Goal: Task Accomplishment & Management: Manage account settings

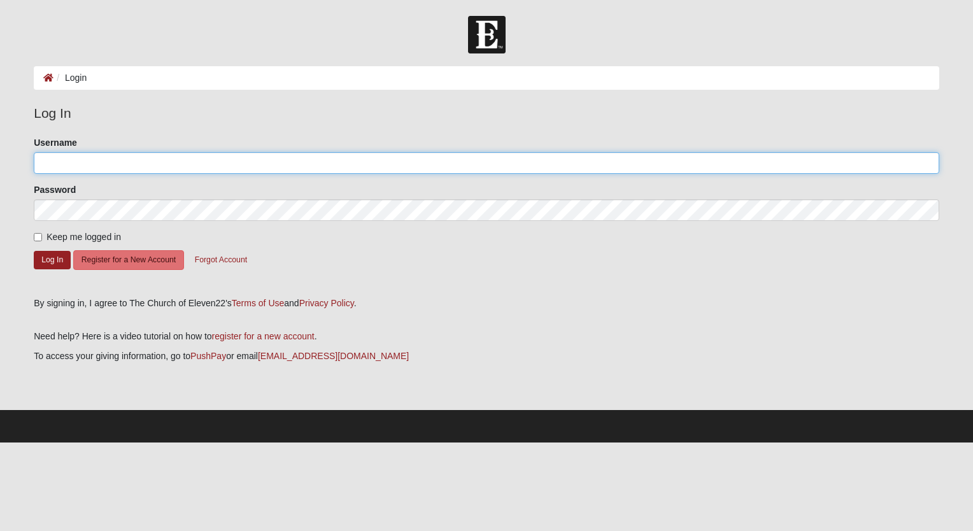
drag, startPoint x: 132, startPoint y: 163, endPoint x: 139, endPoint y: 169, distance: 9.5
click at [139, 169] on input "Username" at bounding box center [487, 163] width 906 height 22
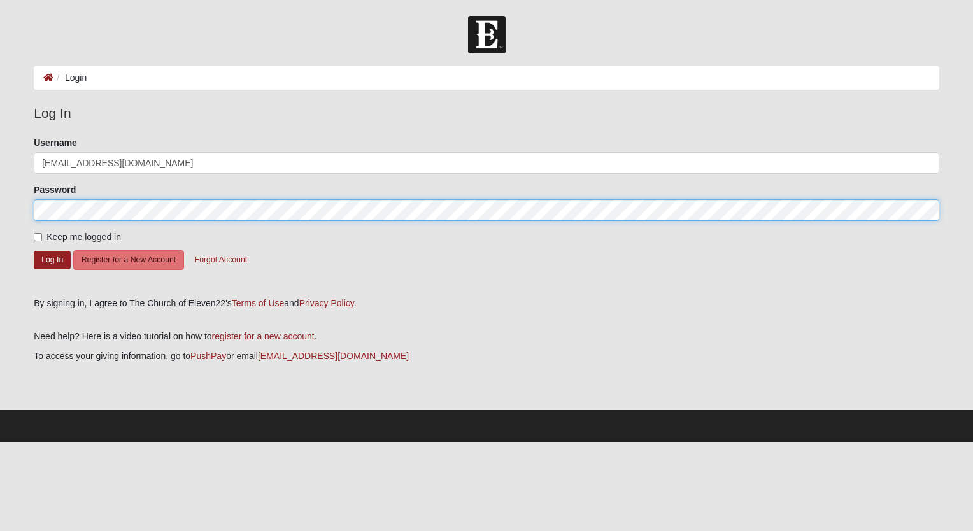
click at [34, 251] on button "Log In" at bounding box center [52, 260] width 37 height 18
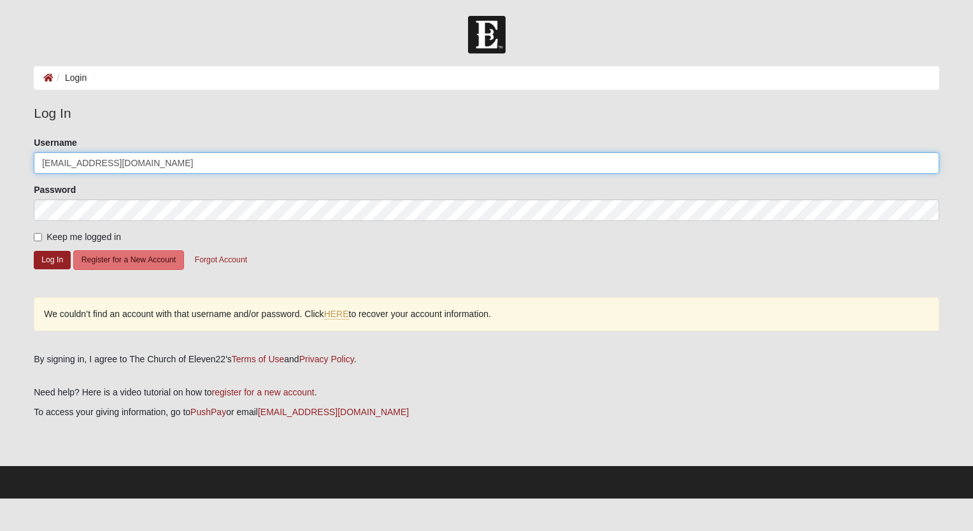
click at [143, 160] on input "[EMAIL_ADDRESS][DOMAIN_NAME]" at bounding box center [487, 163] width 906 height 22
type input "c"
type input "[PERSON_NAME]"
click at [34, 251] on button "Log In" at bounding box center [52, 260] width 37 height 18
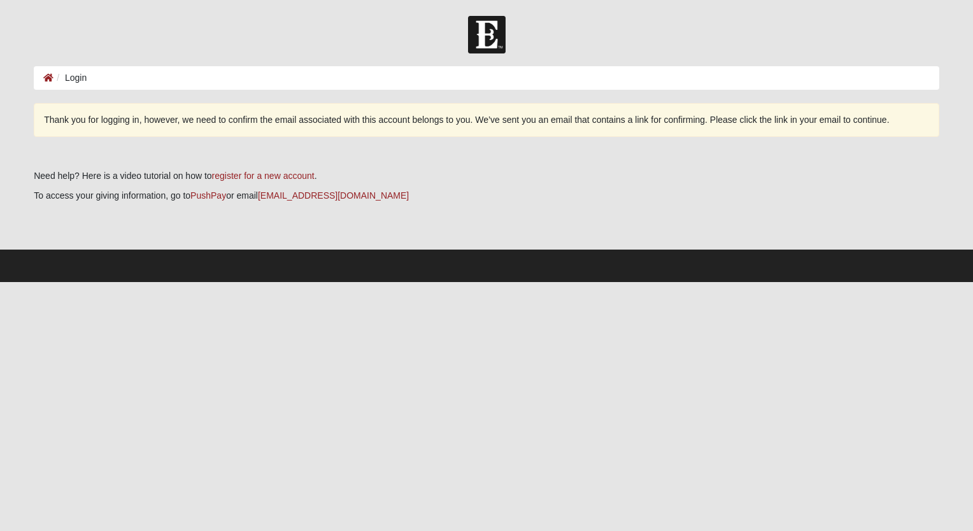
click at [92, 75] on ol "Login" at bounding box center [487, 78] width 906 height 24
click at [77, 78] on li "Login" at bounding box center [69, 77] width 33 height 13
click at [504, 76] on ol "Login" at bounding box center [487, 78] width 906 height 24
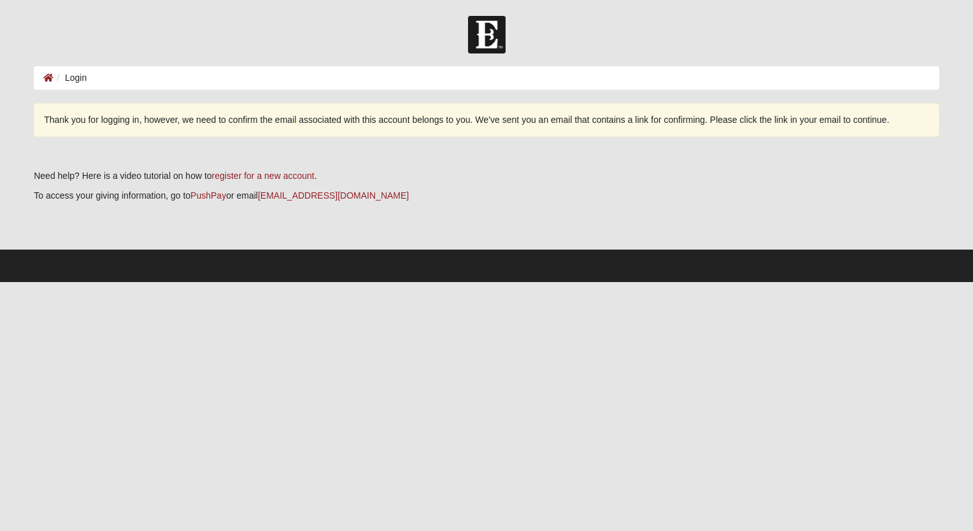
drag, startPoint x: 504, startPoint y: 76, endPoint x: 492, endPoint y: 117, distance: 43.3
click at [492, 117] on div "Thank you for logging in, however, we need to confirm the email associated with…" at bounding box center [487, 120] width 906 height 34
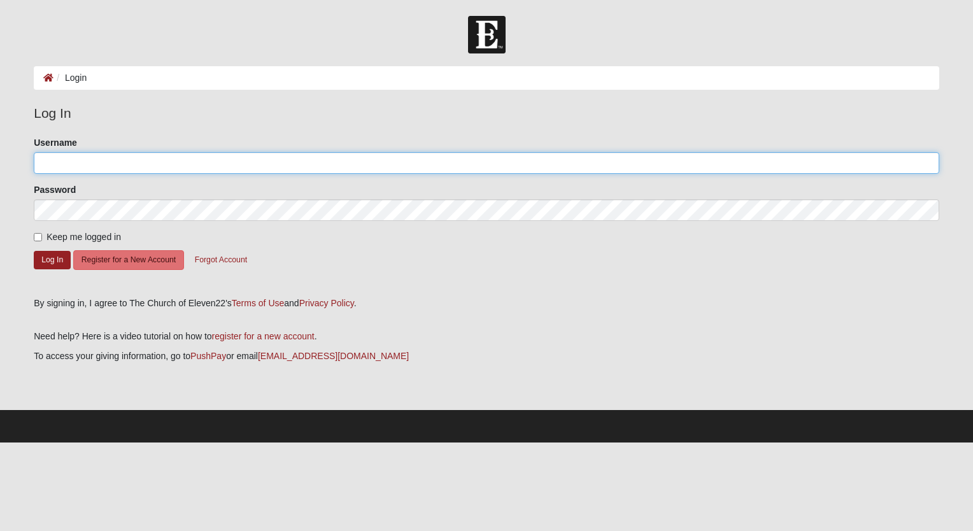
click at [222, 162] on input "Username" at bounding box center [487, 163] width 906 height 22
type input "[PERSON_NAME]"
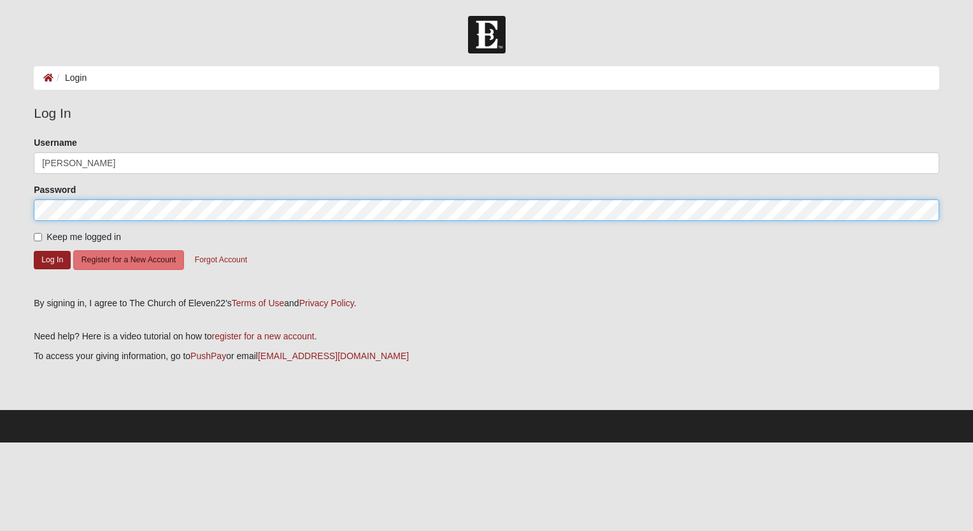
click at [34, 251] on button "Log In" at bounding box center [52, 260] width 37 height 18
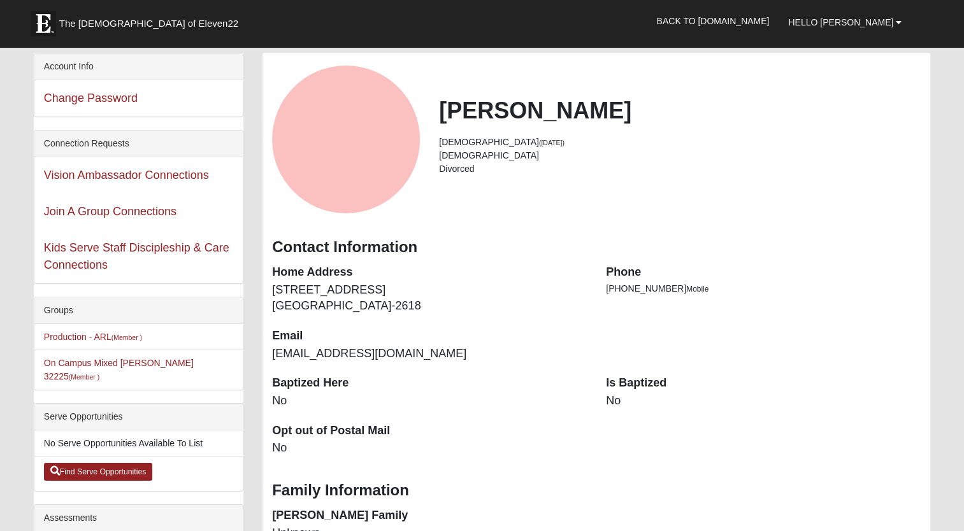
click at [634, 385] on dt "Is Baptized" at bounding box center [763, 383] width 315 height 17
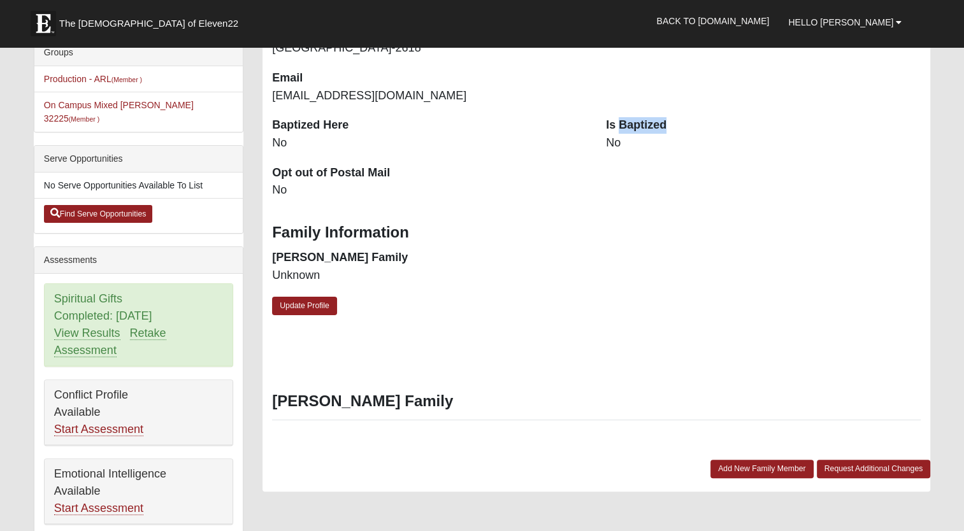
scroll to position [255, 0]
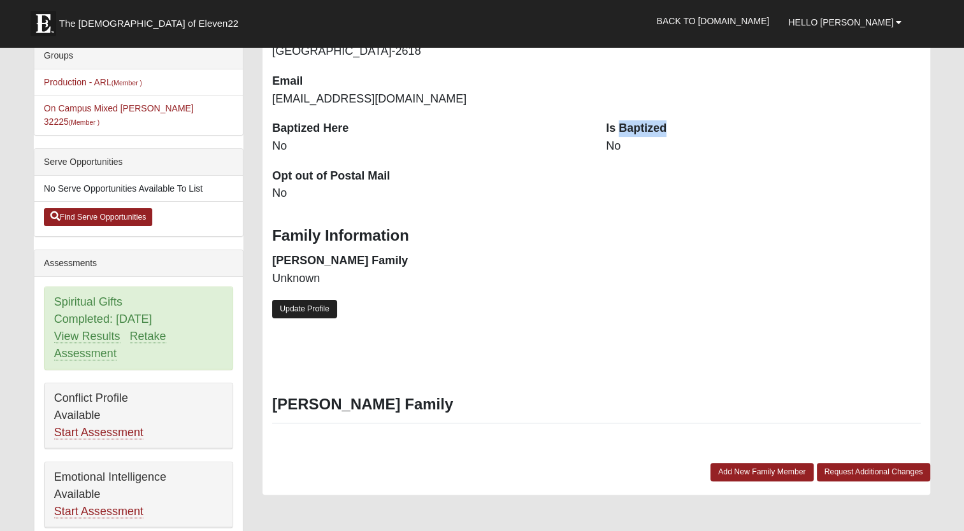
click at [296, 313] on link "Update Profile" at bounding box center [304, 309] width 65 height 18
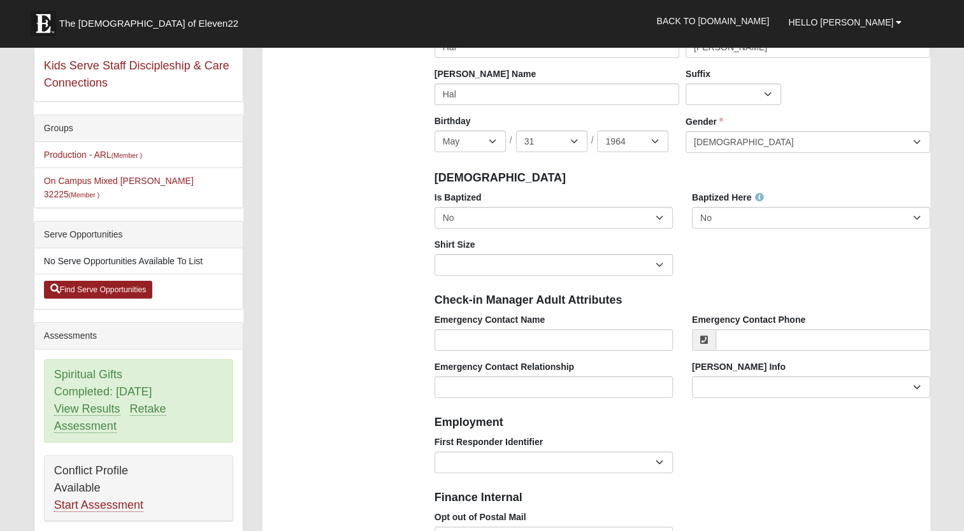
scroll to position [191, 0]
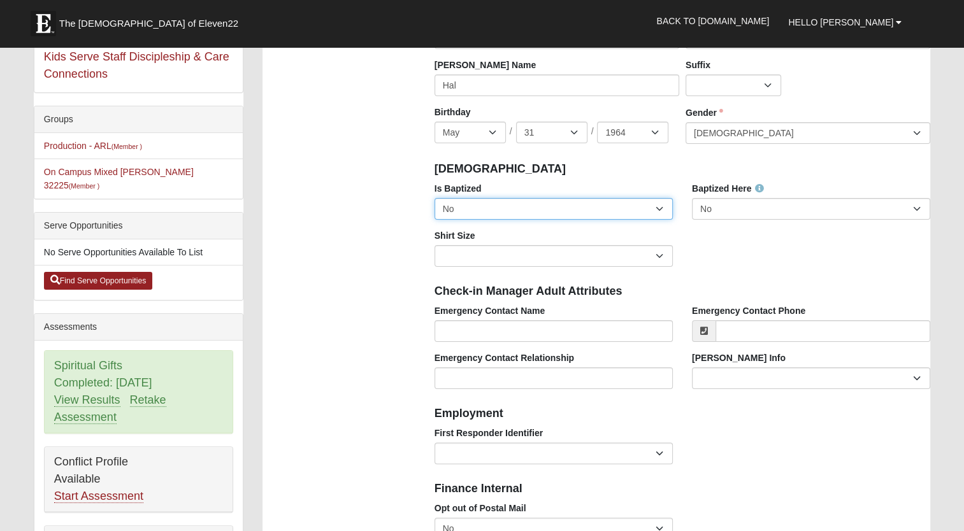
click at [655, 211] on select "No Yes" at bounding box center [553, 209] width 238 height 22
select select "True"
click at [434, 198] on select "No Yes" at bounding box center [553, 209] width 238 height 22
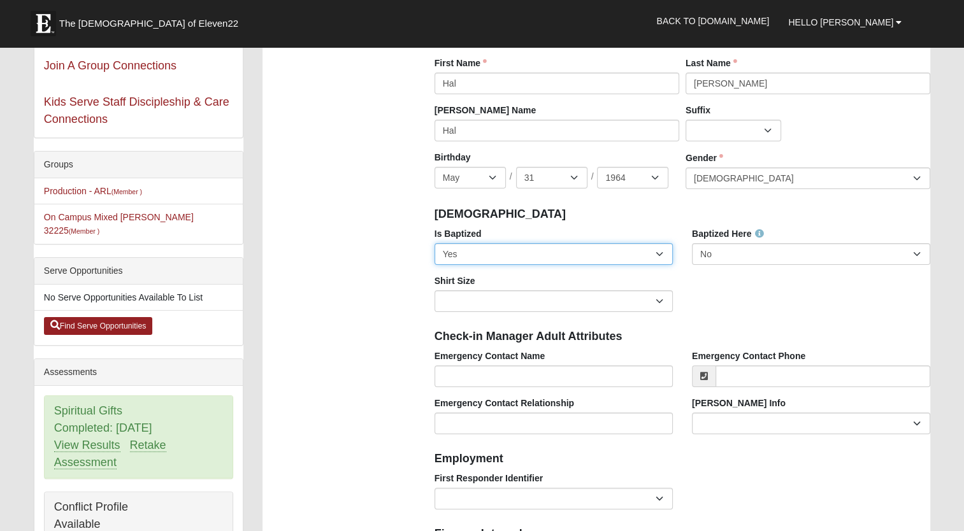
scroll to position [127, 0]
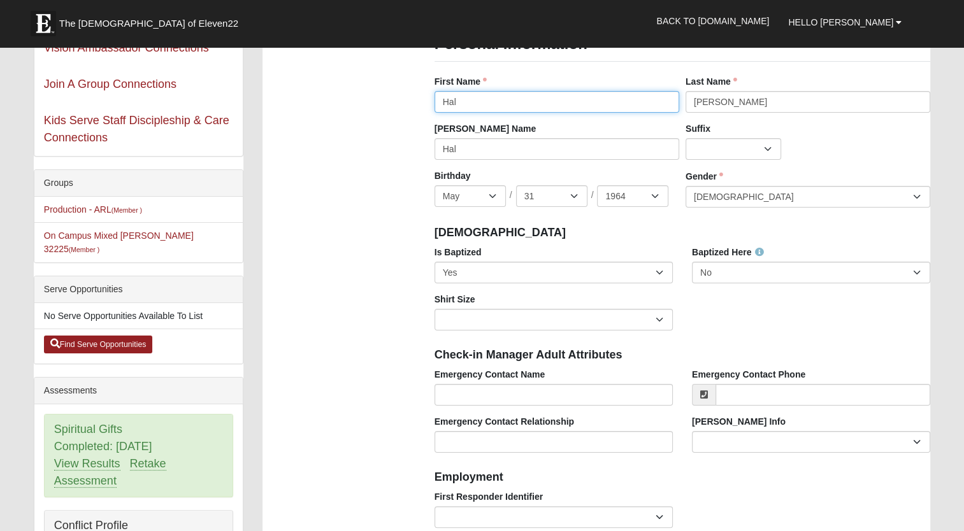
click at [474, 96] on input "Hal" at bounding box center [556, 102] width 245 height 22
type input "H"
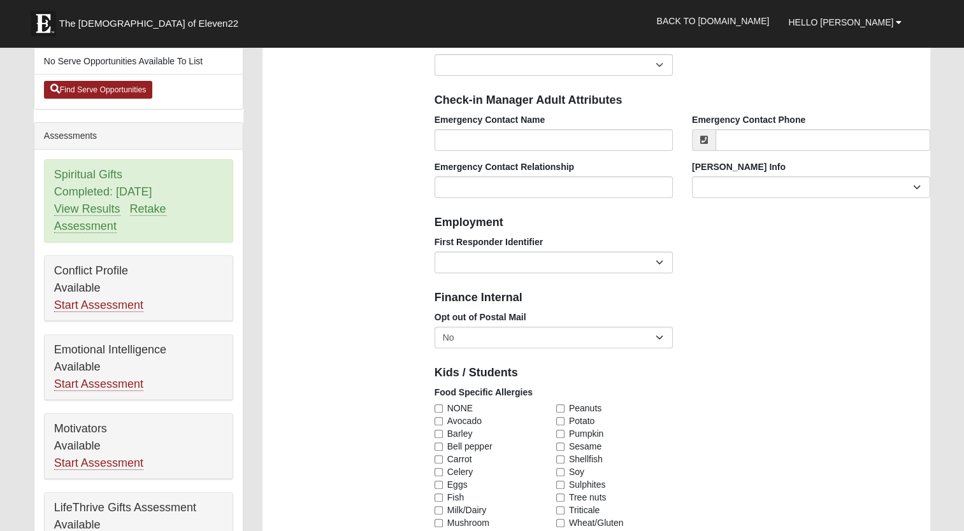
scroll to position [446, 0]
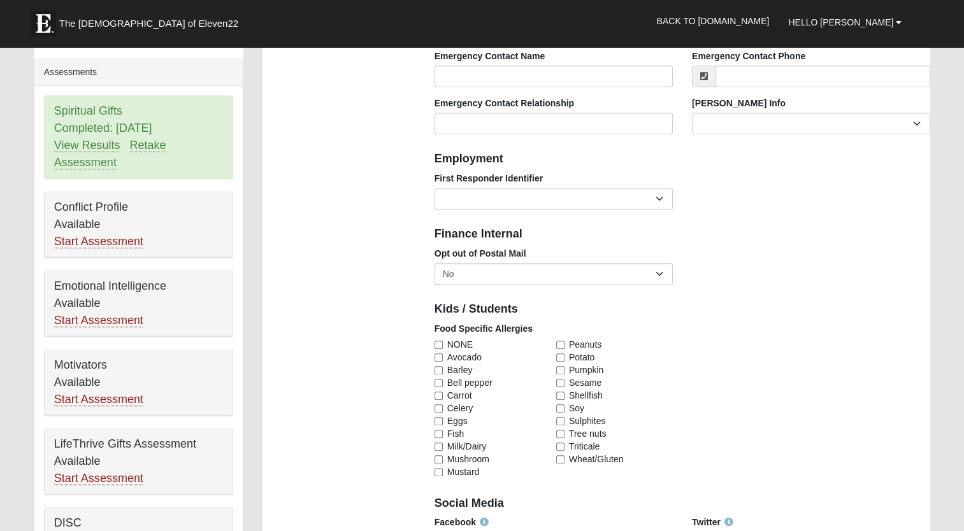
type input "Charles H."
click at [660, 195] on select "EMT | Paramedic | Medical Firefighter | Fire Department Police Officer | Sherif…" at bounding box center [553, 199] width 238 height 22
click at [822, 145] on div "Employment" at bounding box center [682, 158] width 515 height 28
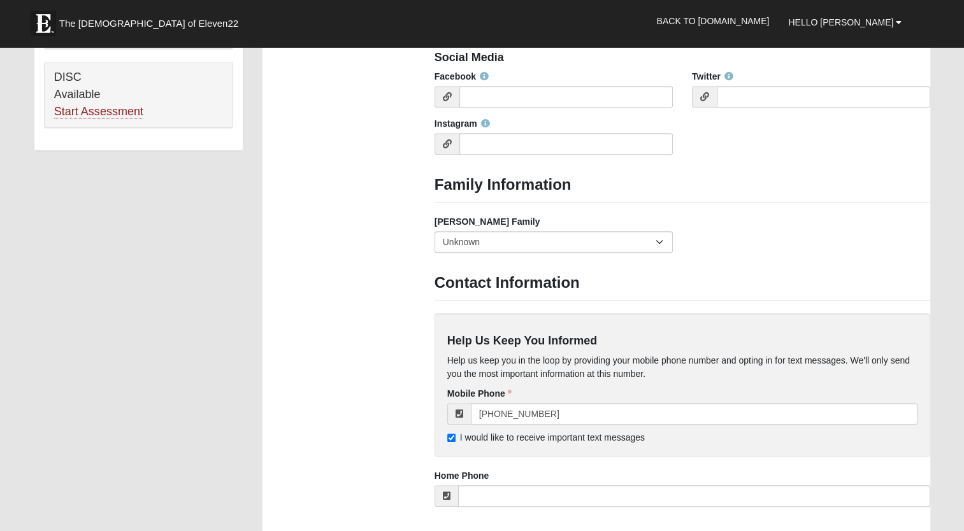
scroll to position [955, 0]
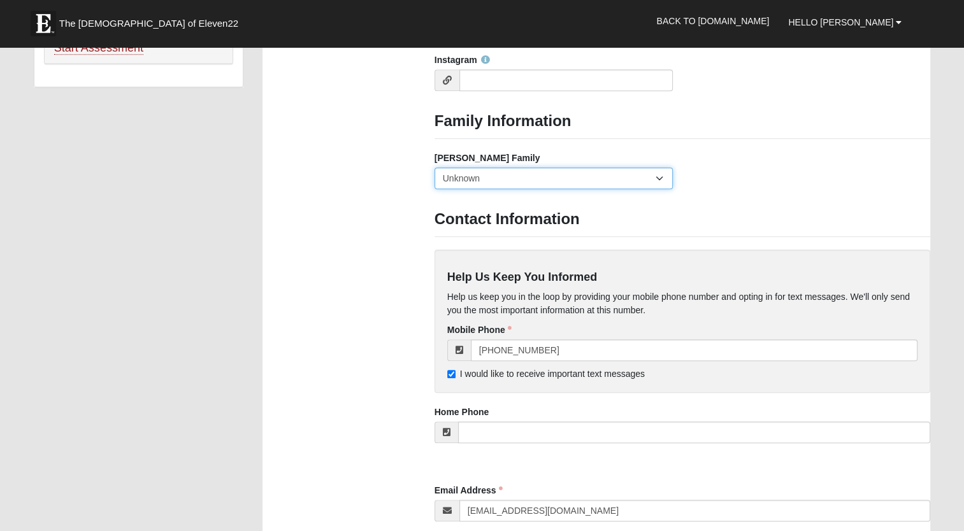
click at [657, 176] on select "Yes, we are a current foster family No, we are a former foster family No, we ha…" at bounding box center [553, 178] width 238 height 22
select select "2891"
click at [434, 167] on select "Yes, we are a current foster family No, we are a former foster family No, we ha…" at bounding box center [553, 178] width 238 height 22
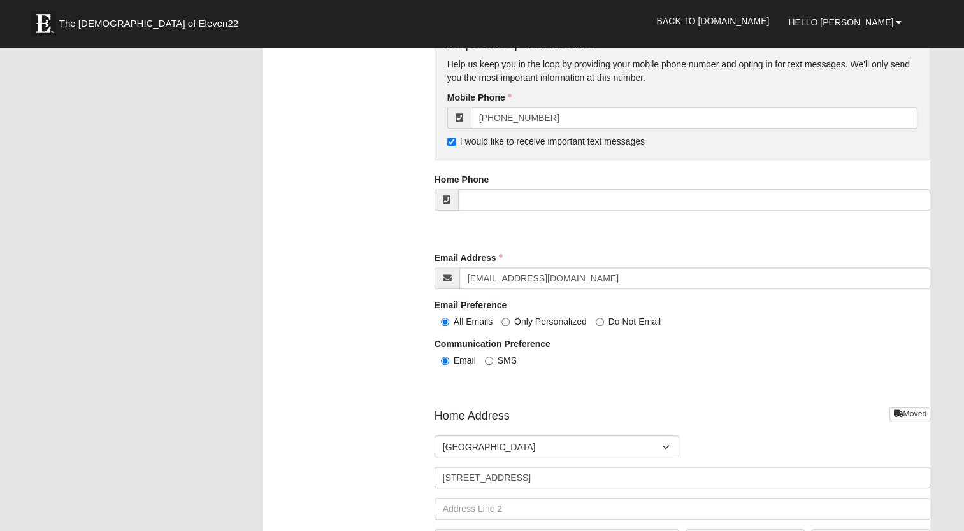
scroll to position [1210, 0]
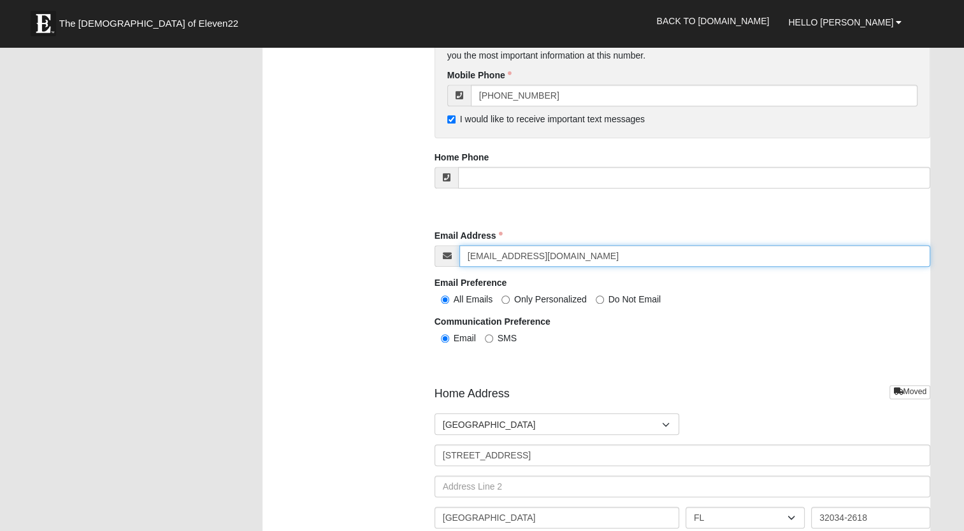
click at [566, 252] on input "hal0.0lee@gmail.com" at bounding box center [694, 256] width 471 height 22
type input "h"
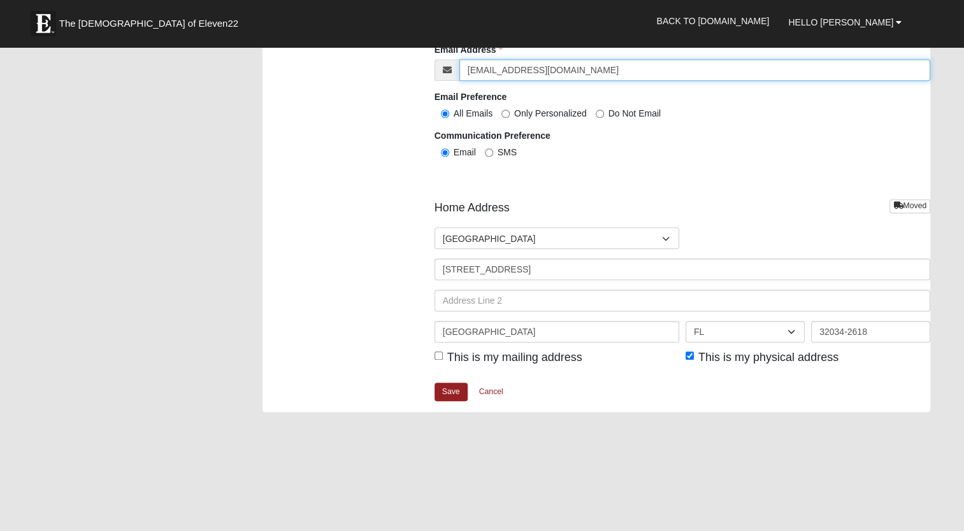
scroll to position [1401, 0]
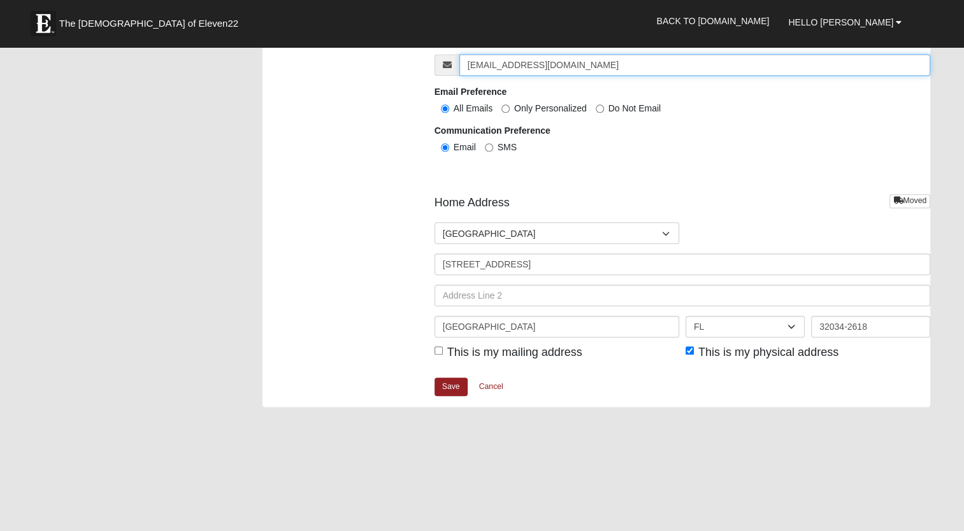
type input "[EMAIL_ADDRESS][DOMAIN_NAME]"
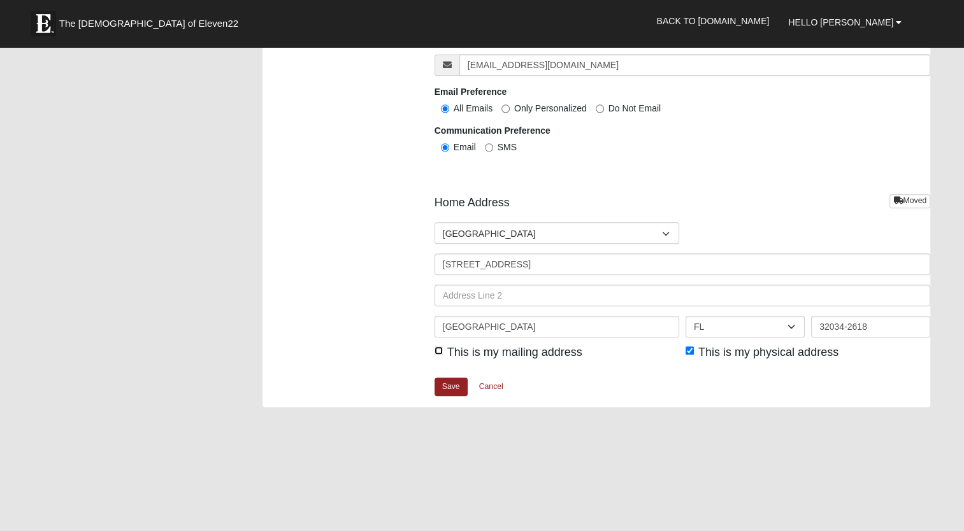
click at [438, 350] on input "This is my mailing address" at bounding box center [438, 350] width 8 height 8
checkbox input "true"
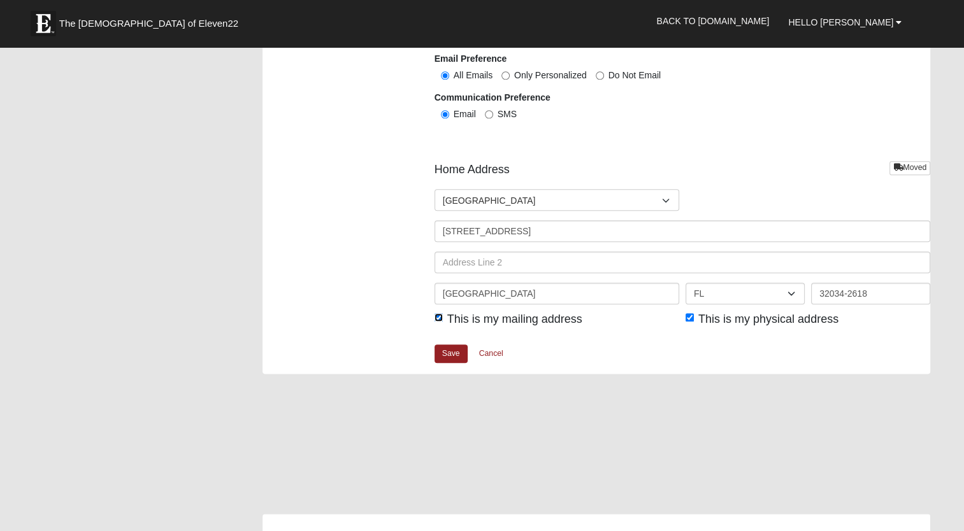
scroll to position [1465, 0]
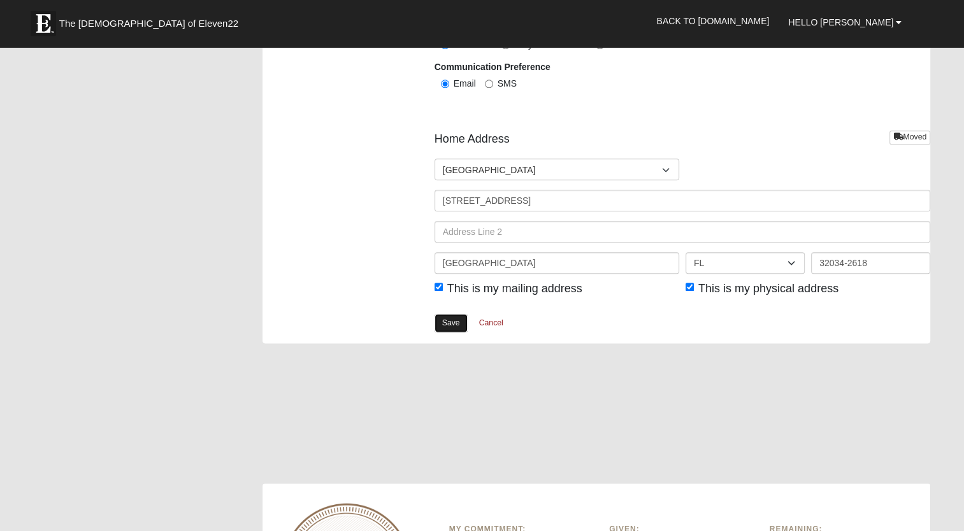
click at [456, 322] on link "Save" at bounding box center [450, 323] width 33 height 18
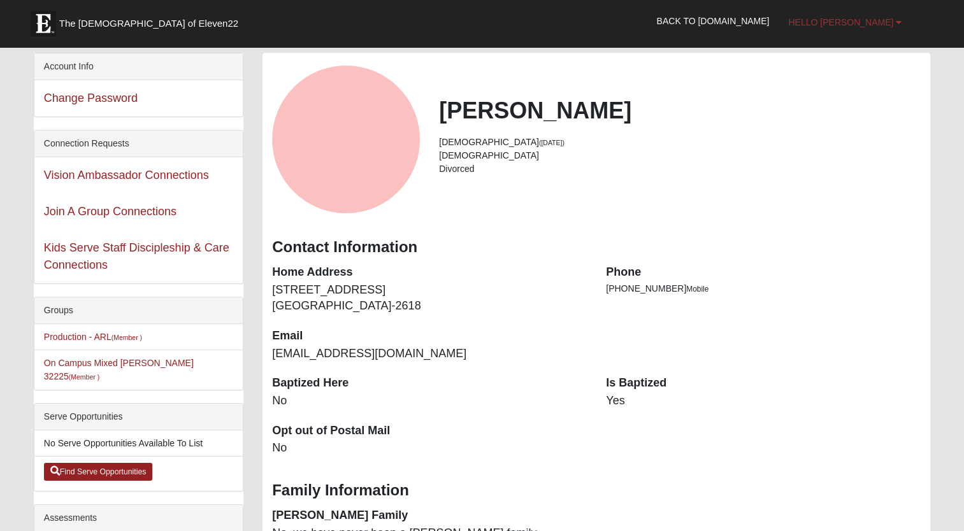
click at [869, 22] on span "Hello Hal" at bounding box center [840, 22] width 105 height 10
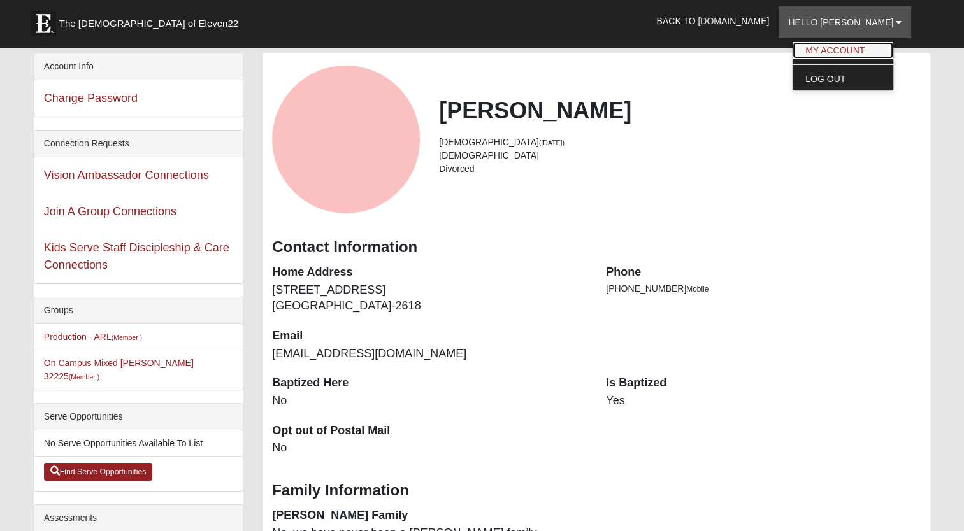
click at [859, 50] on link "My Account" at bounding box center [842, 50] width 101 height 17
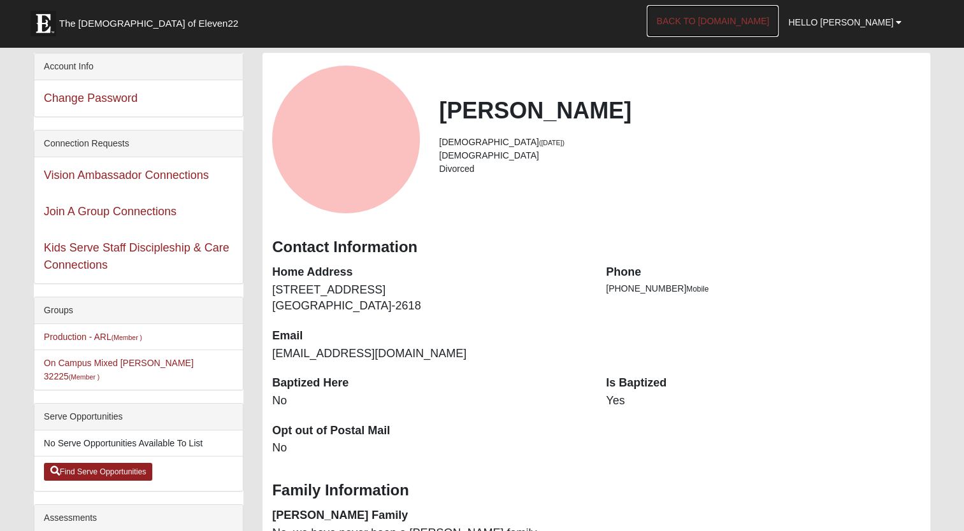
click at [760, 19] on link "Back to [DOMAIN_NAME]" at bounding box center [712, 21] width 132 height 32
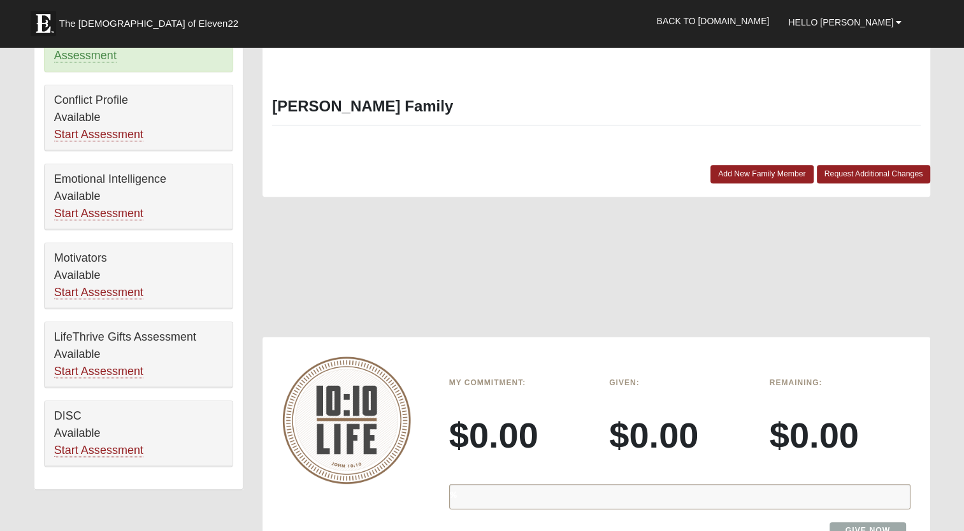
scroll to position [573, 0]
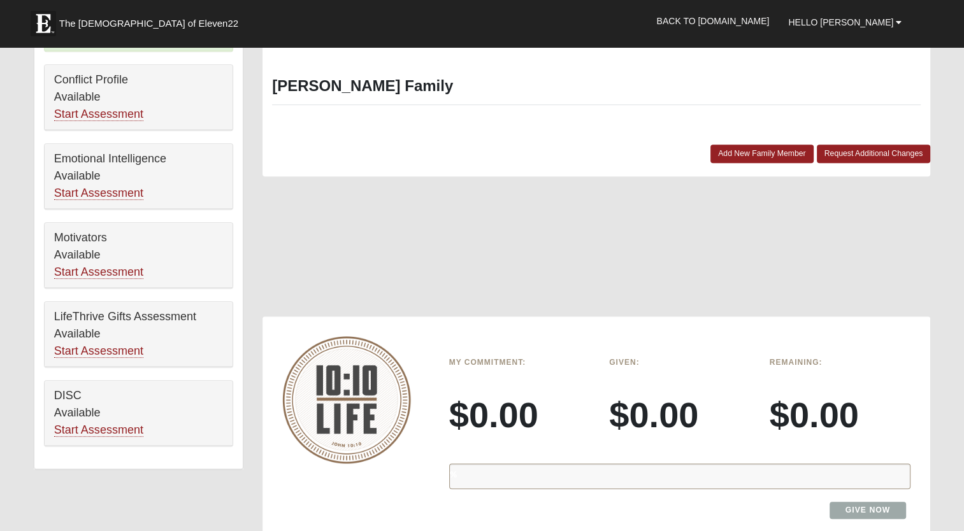
click at [681, 276] on div at bounding box center [595, 252] width 667 height 127
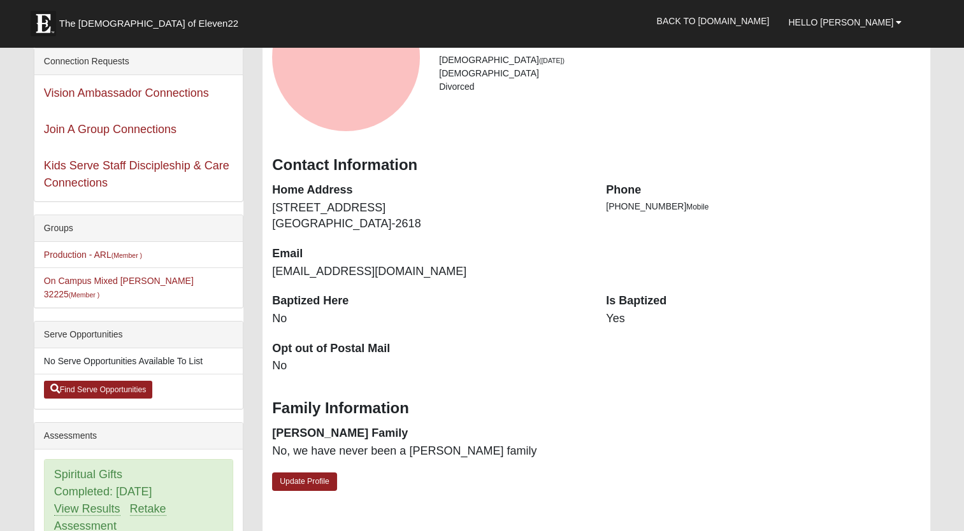
scroll to position [0, 0]
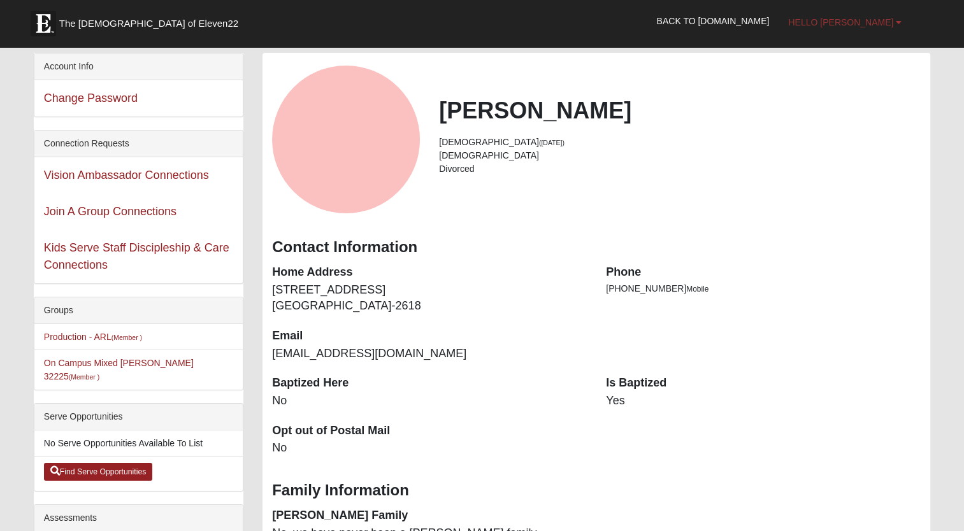
click at [874, 24] on span "Hello [PERSON_NAME]" at bounding box center [840, 22] width 105 height 10
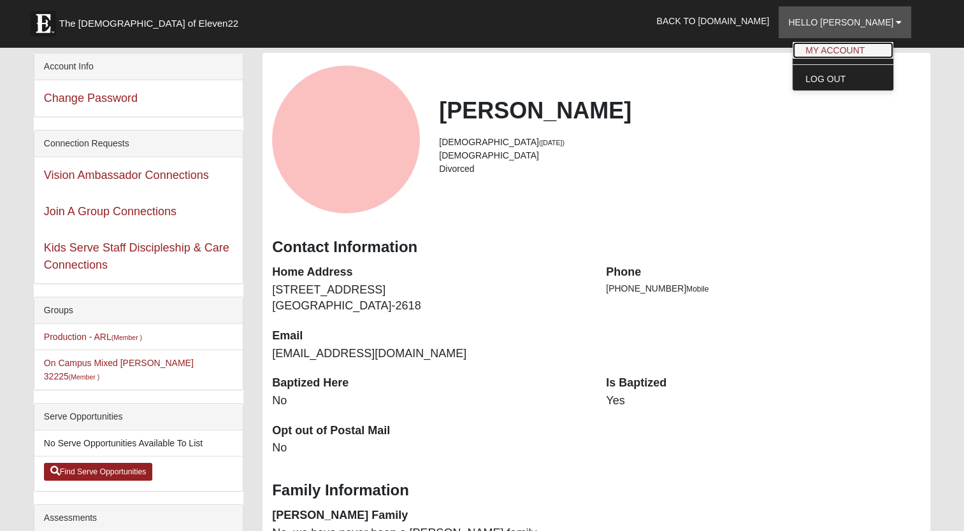
click at [876, 50] on link "My Account" at bounding box center [842, 50] width 101 height 17
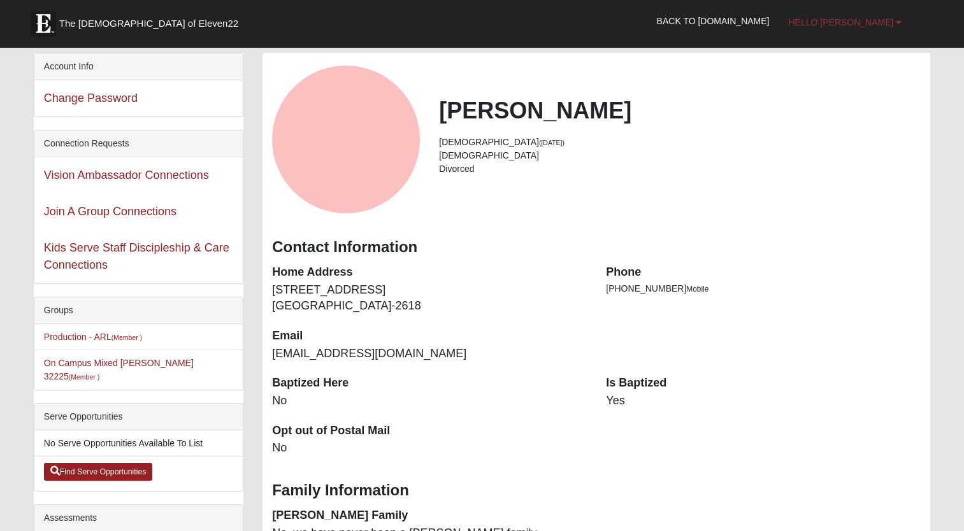
click at [870, 18] on span "Hello [PERSON_NAME]" at bounding box center [840, 22] width 105 height 10
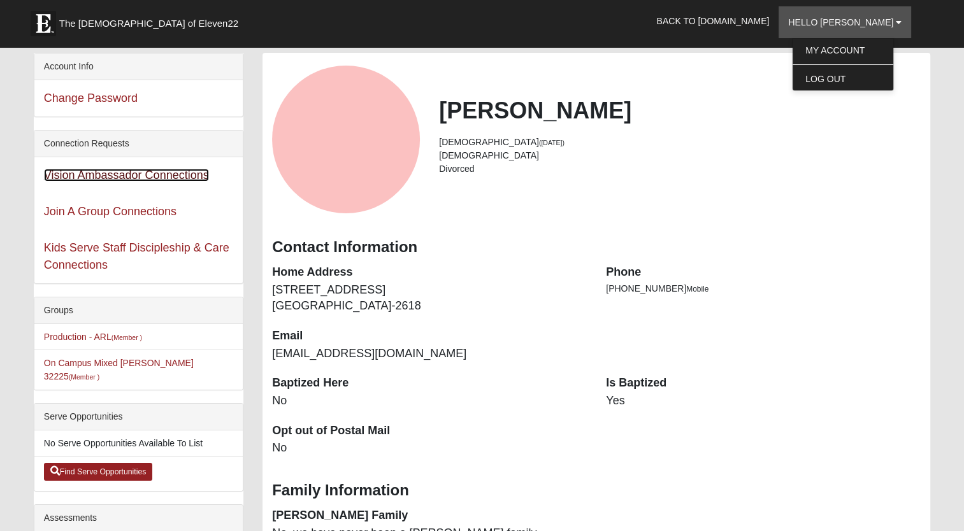
click at [160, 177] on link "Vision Ambassador Connections" at bounding box center [126, 175] width 165 height 13
